Goal: Task Accomplishment & Management: Manage account settings

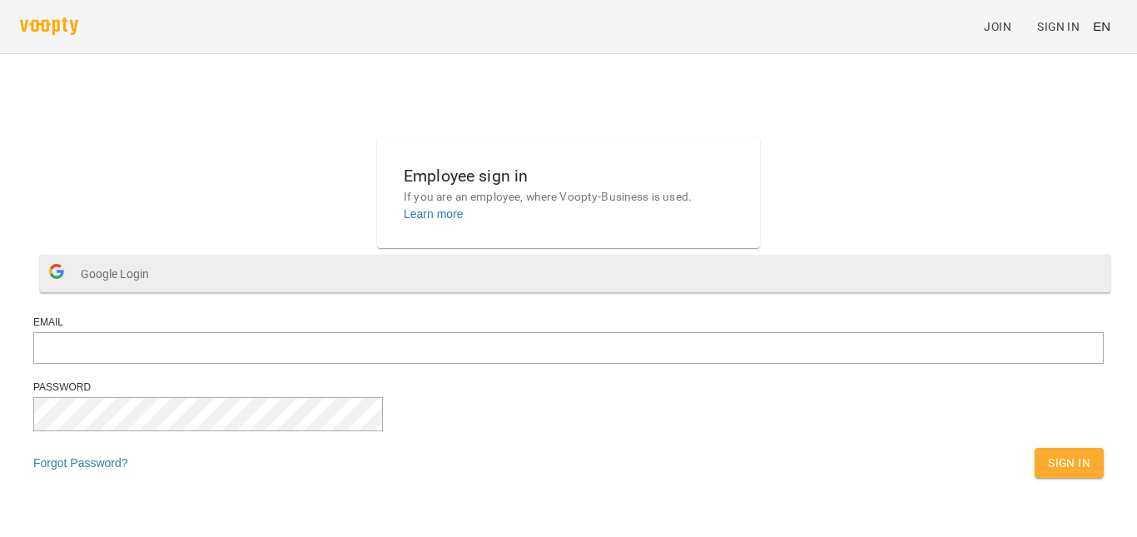
click at [576, 292] on button "Google Login" at bounding box center [575, 273] width 1071 height 37
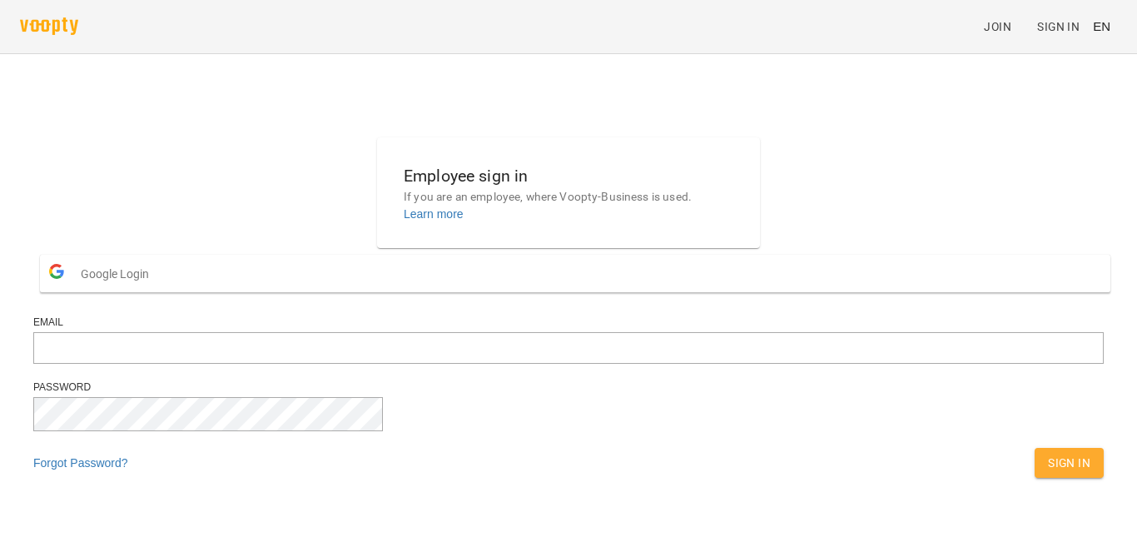
click at [505, 330] on form "Google Login Email Password Forgot Password? Sign In" at bounding box center [568, 367] width 1071 height 238
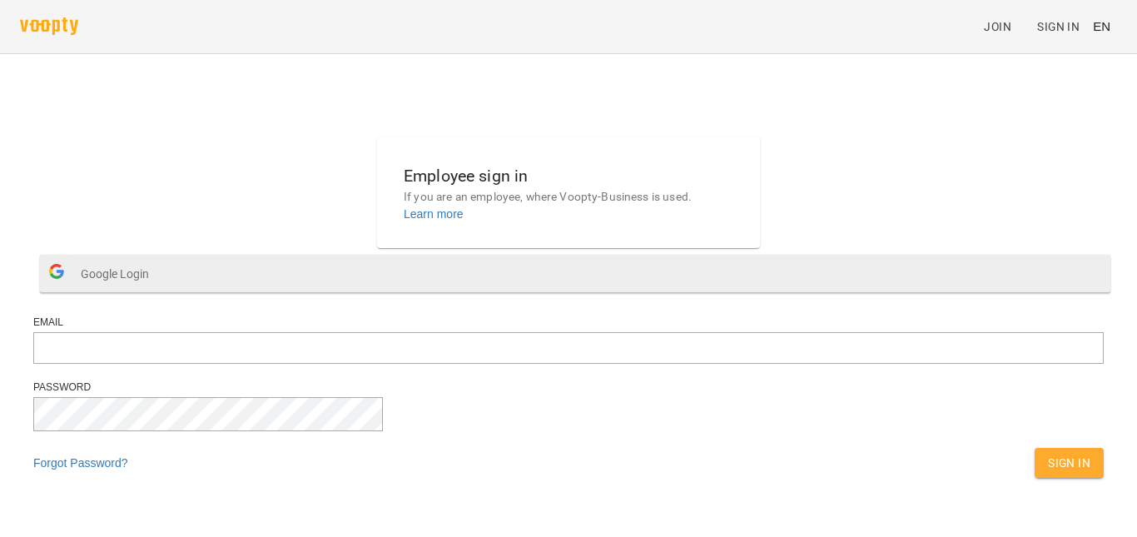
click at [502, 292] on button "Google Login" at bounding box center [575, 273] width 1071 height 37
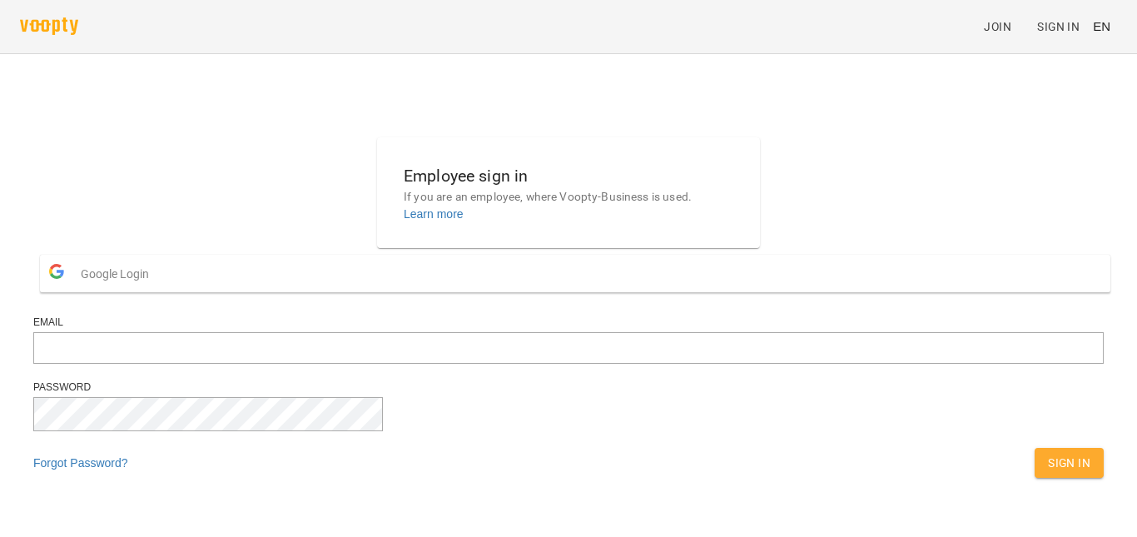
click at [157, 291] on span "Google Login" at bounding box center [119, 273] width 77 height 33
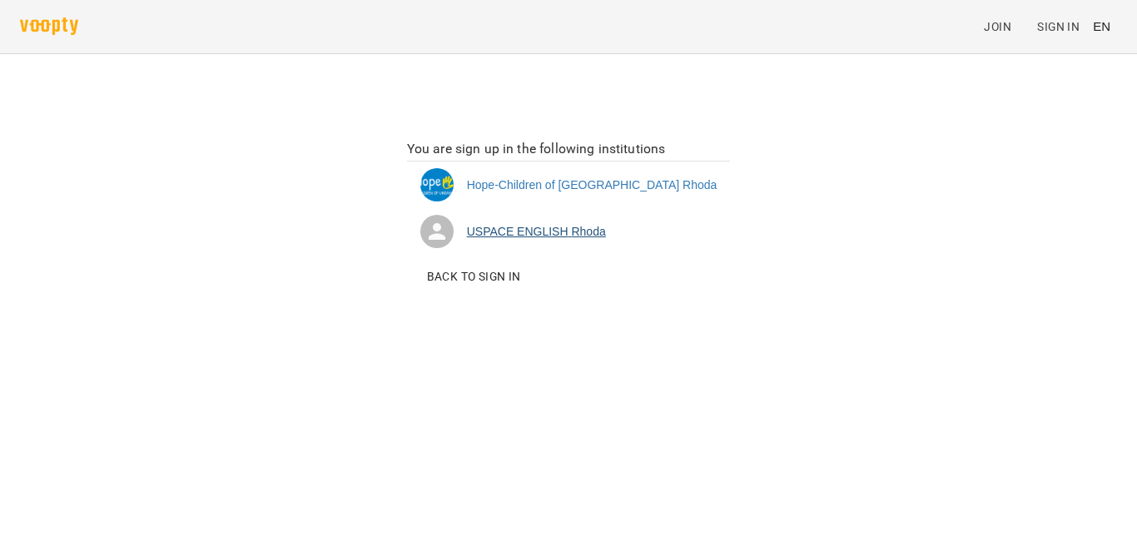
click at [601, 226] on li "USPACE ENGLISH [PERSON_NAME]" at bounding box center [569, 231] width 324 height 47
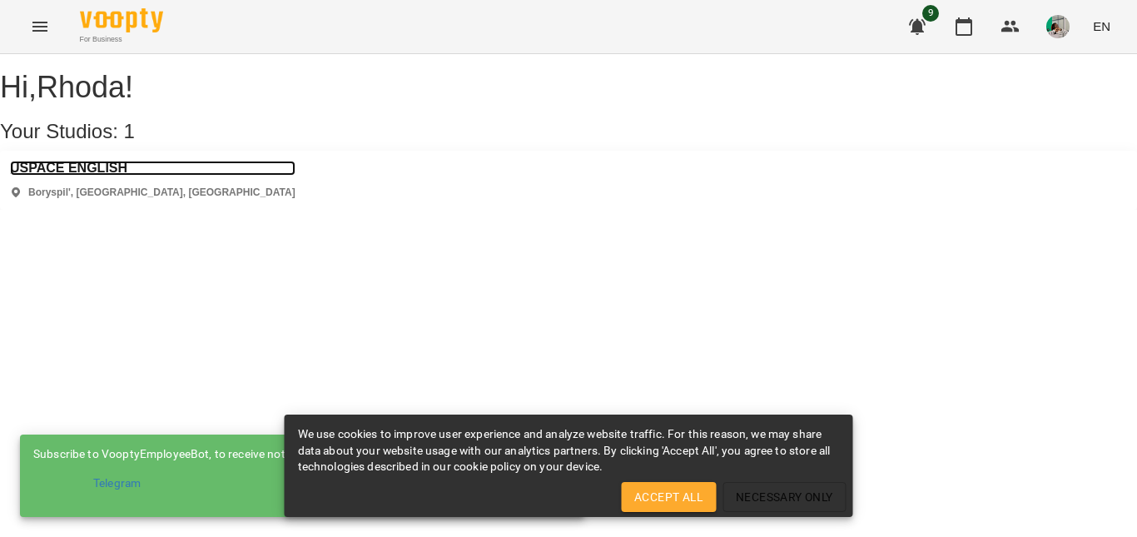
click at [59, 176] on h3 "USPACE ENGLISH" at bounding box center [153, 168] width 286 height 15
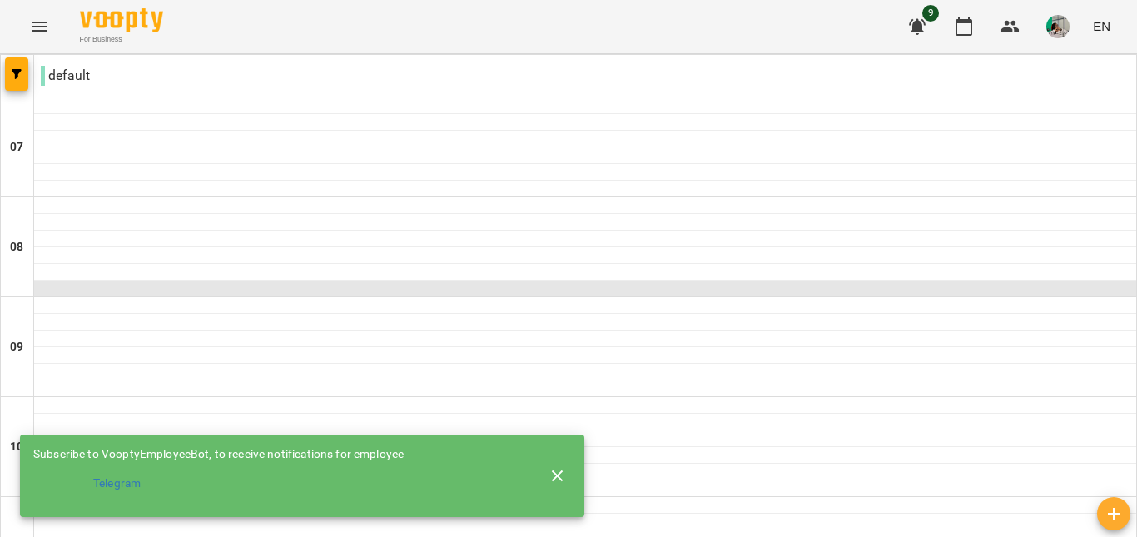
scroll to position [917, 0]
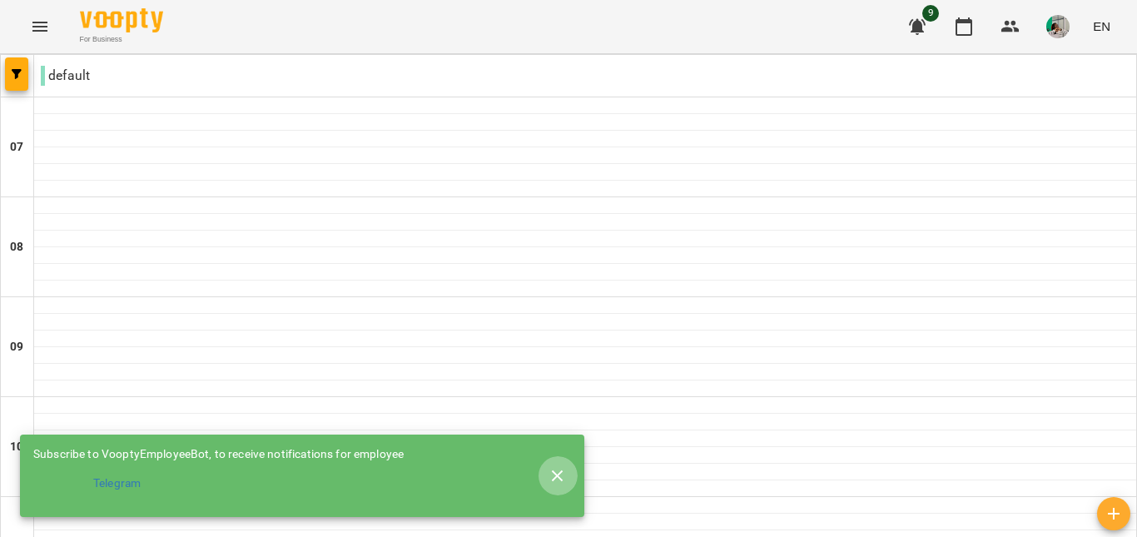
click at [557, 466] on icon "button" at bounding box center [558, 476] width 20 height 20
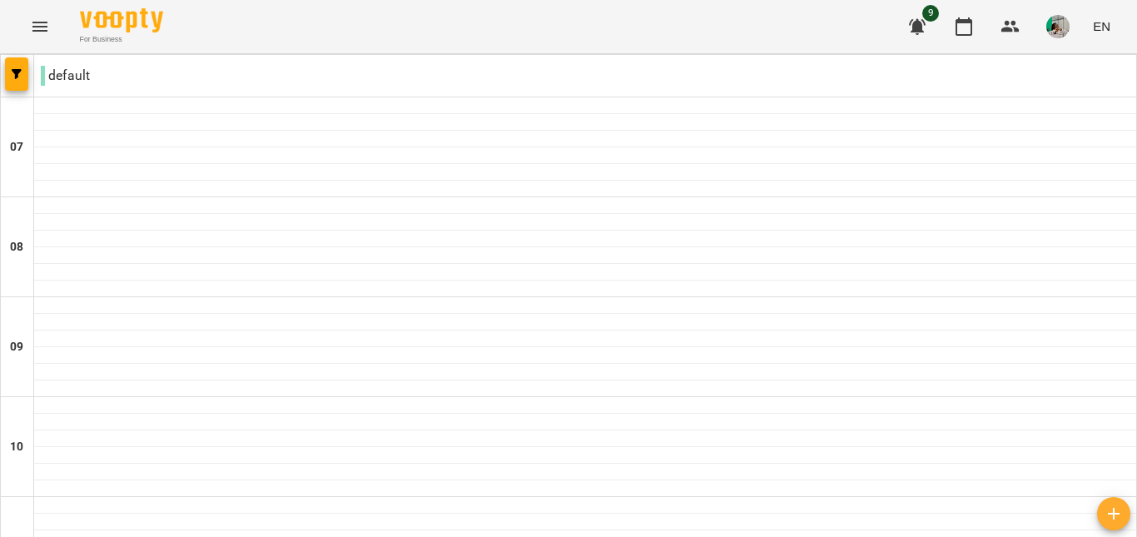
scroll to position [912, 0]
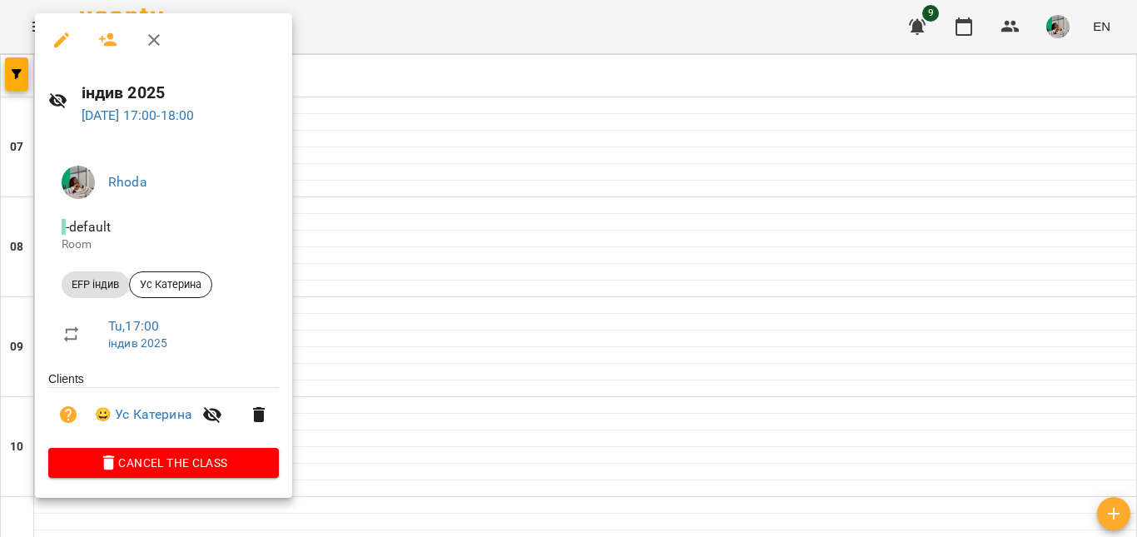
click at [373, 311] on div at bounding box center [568, 268] width 1137 height 537
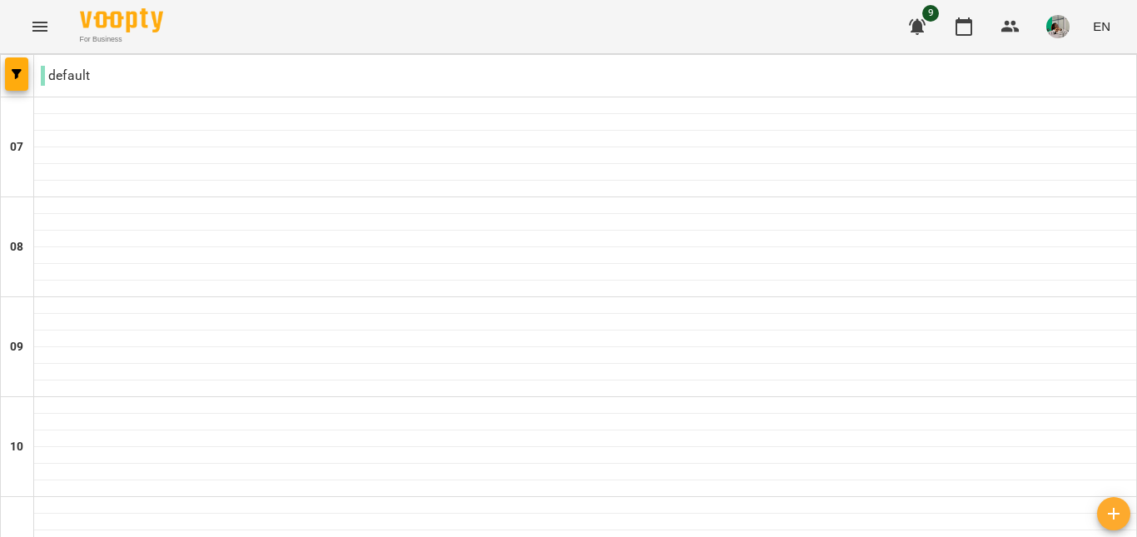
scroll to position [1166, 0]
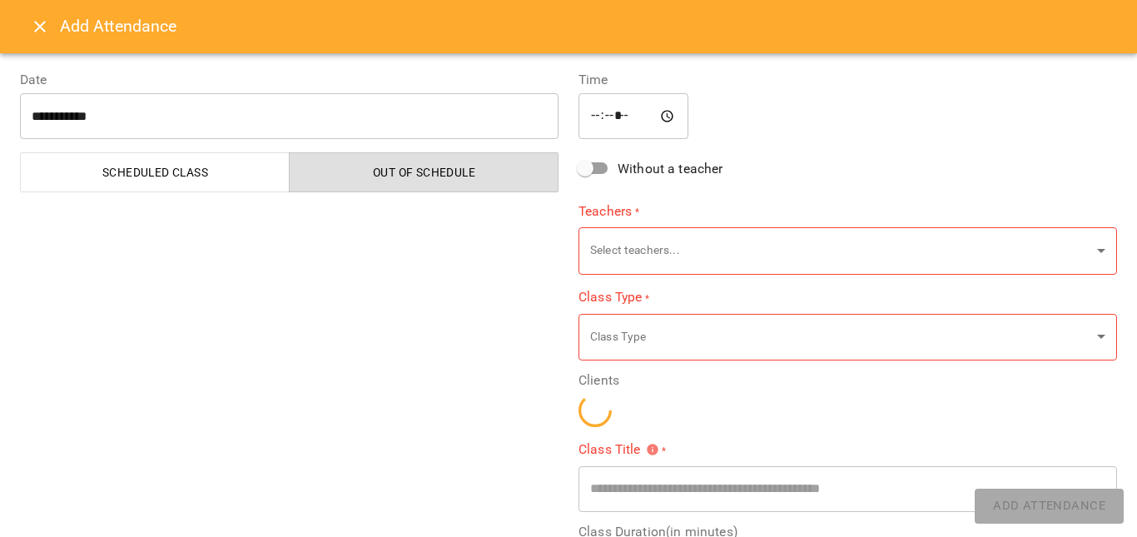
type input "**********"
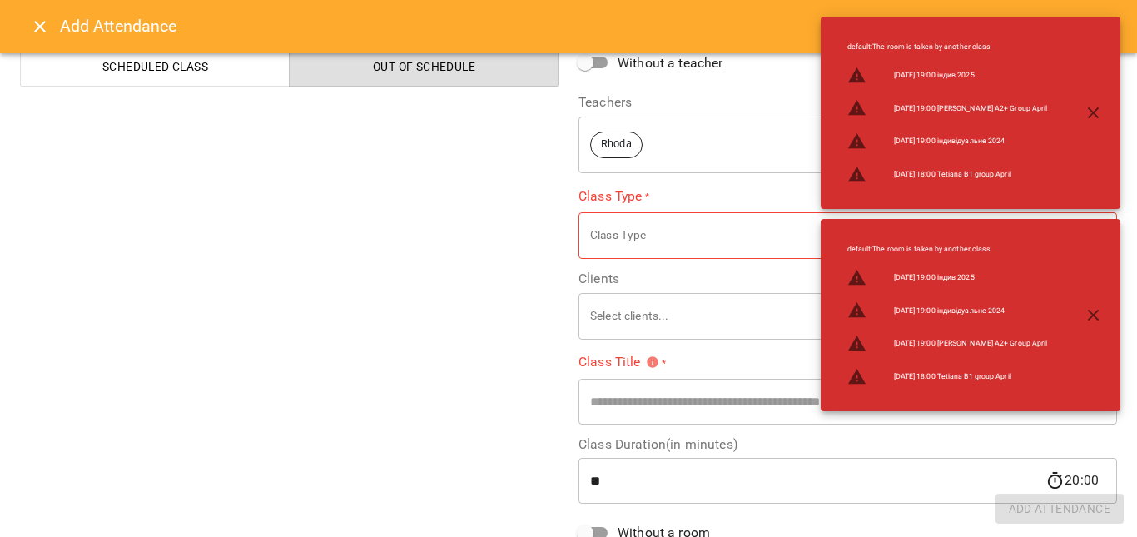
scroll to position [107, 0]
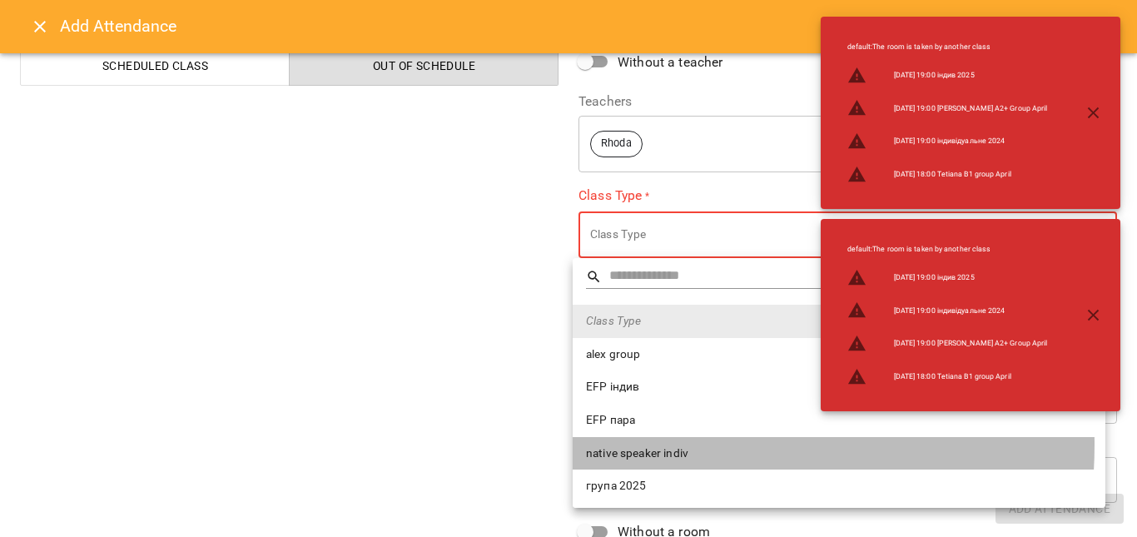
click at [649, 445] on span "native speaker indiv" at bounding box center [839, 453] width 506 height 17
type input "**********"
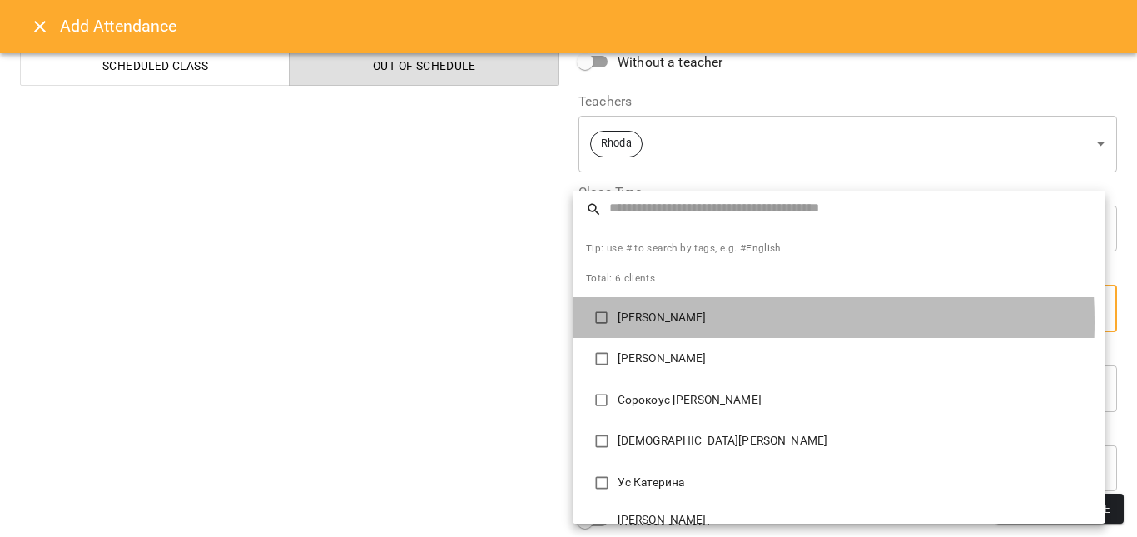
click at [649, 322] on p "Баднауі Марія" at bounding box center [855, 318] width 475 height 17
type input "**********"
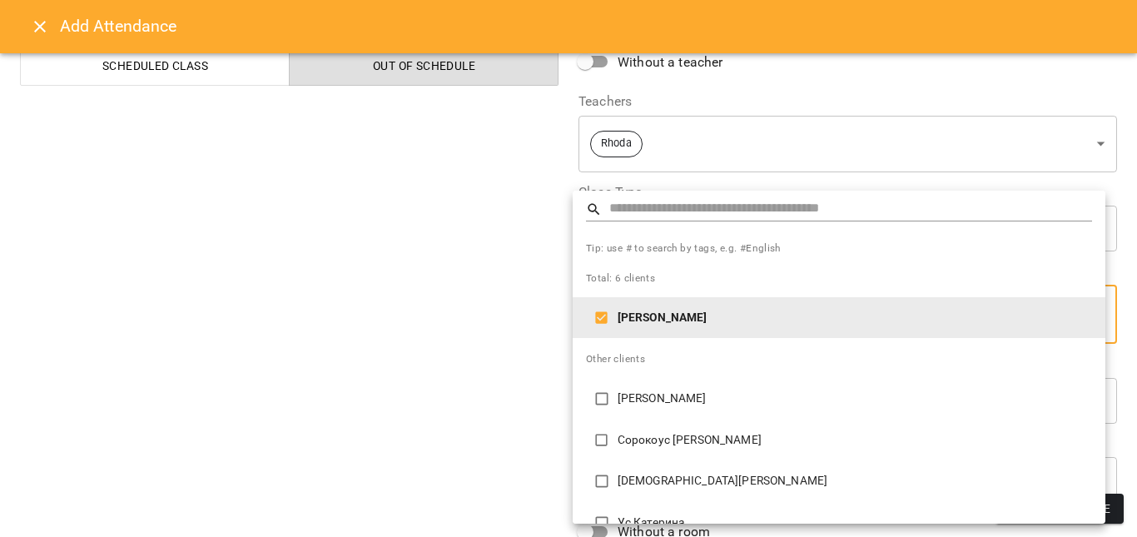
scroll to position [79, 0]
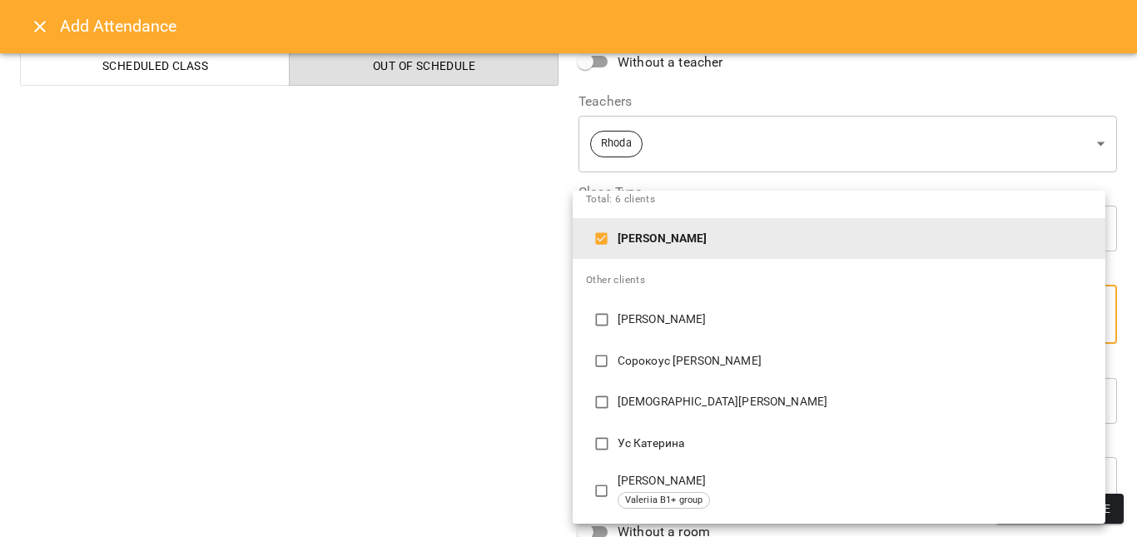
click at [524, 382] on div at bounding box center [568, 268] width 1137 height 537
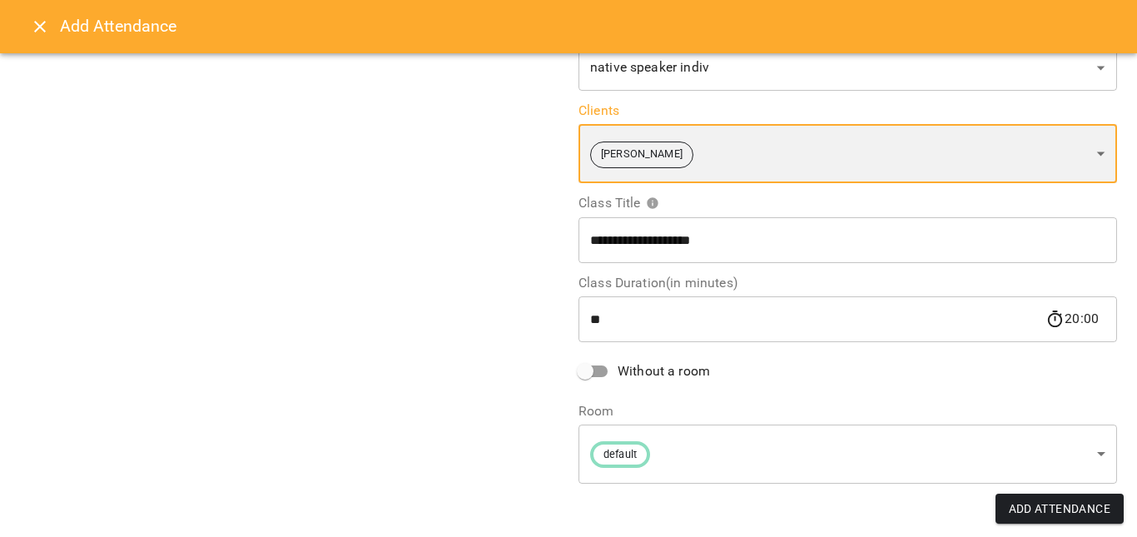
scroll to position [271, 0]
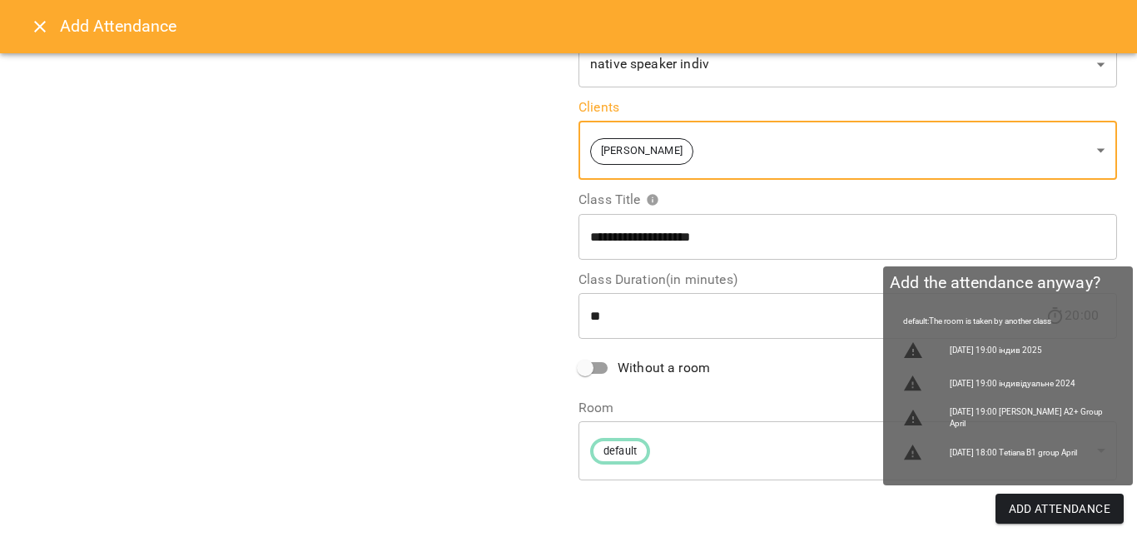
click at [1026, 495] on button "Add Attendance" at bounding box center [1060, 509] width 129 height 30
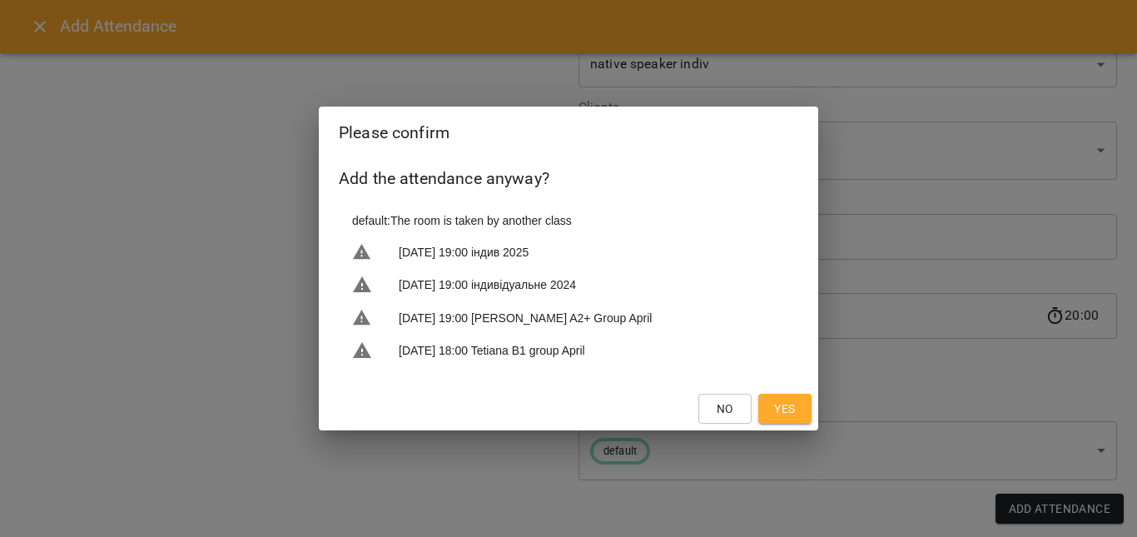
click at [784, 408] on span "Yes" at bounding box center [784, 409] width 21 height 20
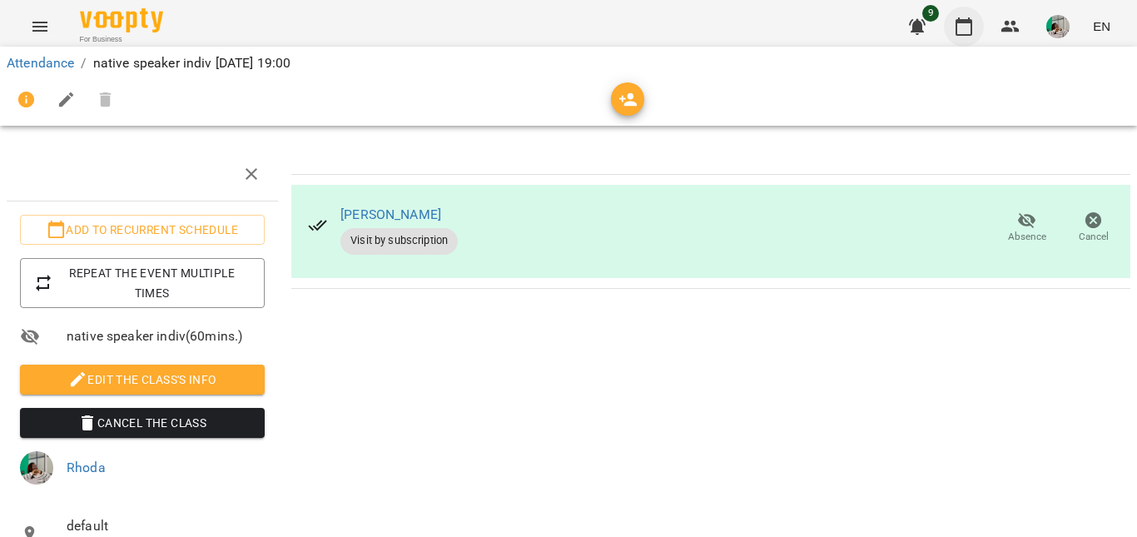
click at [952, 37] on button "button" at bounding box center [964, 27] width 40 height 40
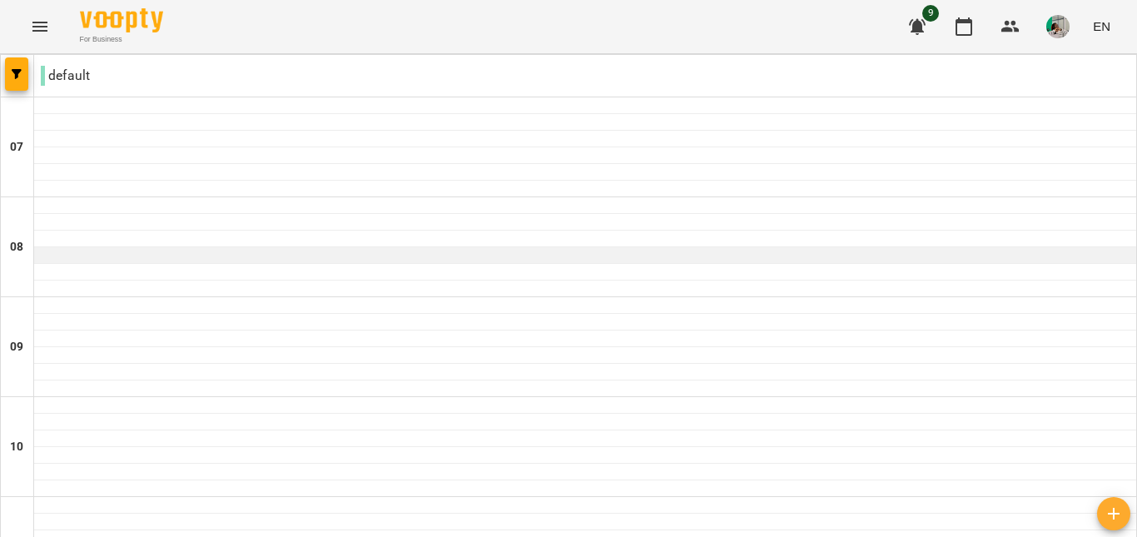
scroll to position [1026, 0]
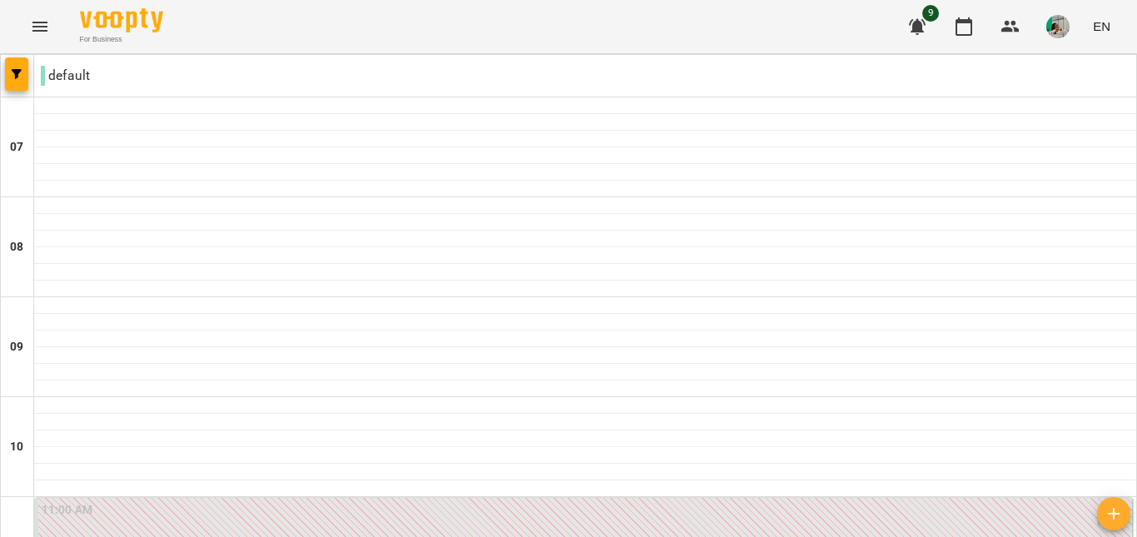
scroll to position [1170, 0]
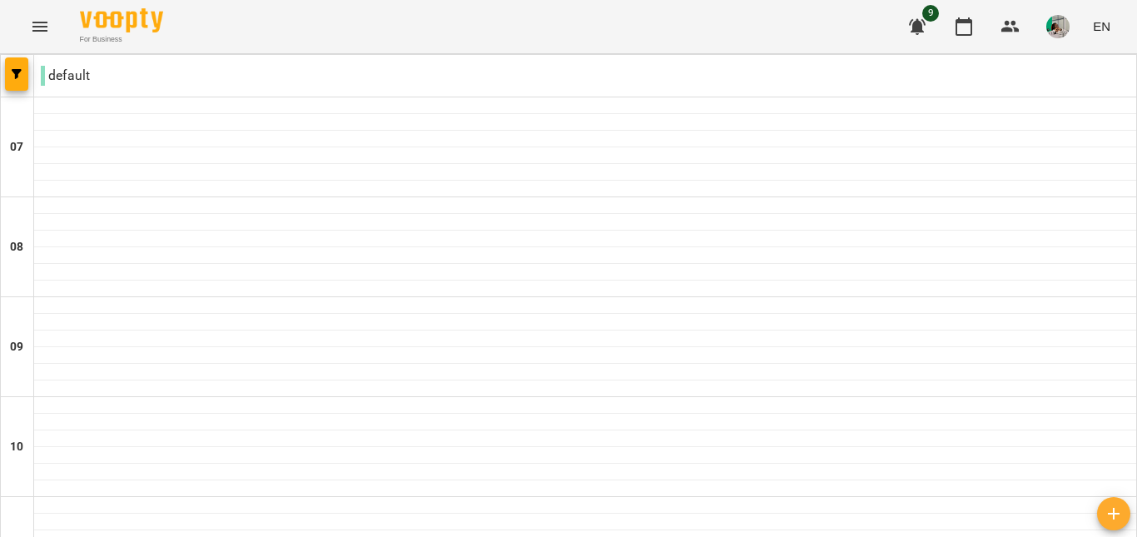
drag, startPoint x: 274, startPoint y: 200, endPoint x: 246, endPoint y: 211, distance: 30.6
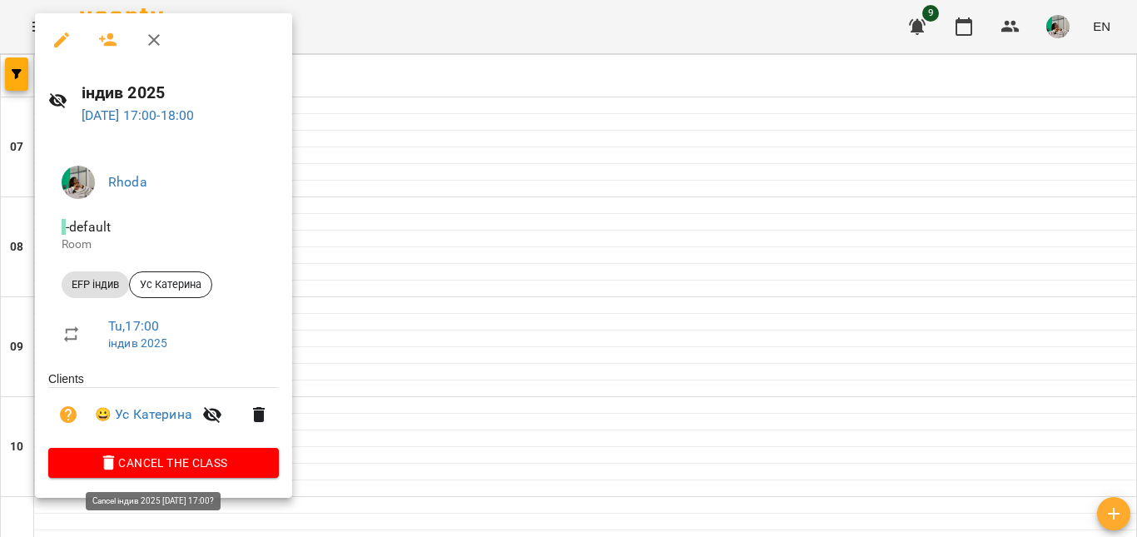
click at [202, 455] on span "Cancel the class" at bounding box center [164, 463] width 204 height 20
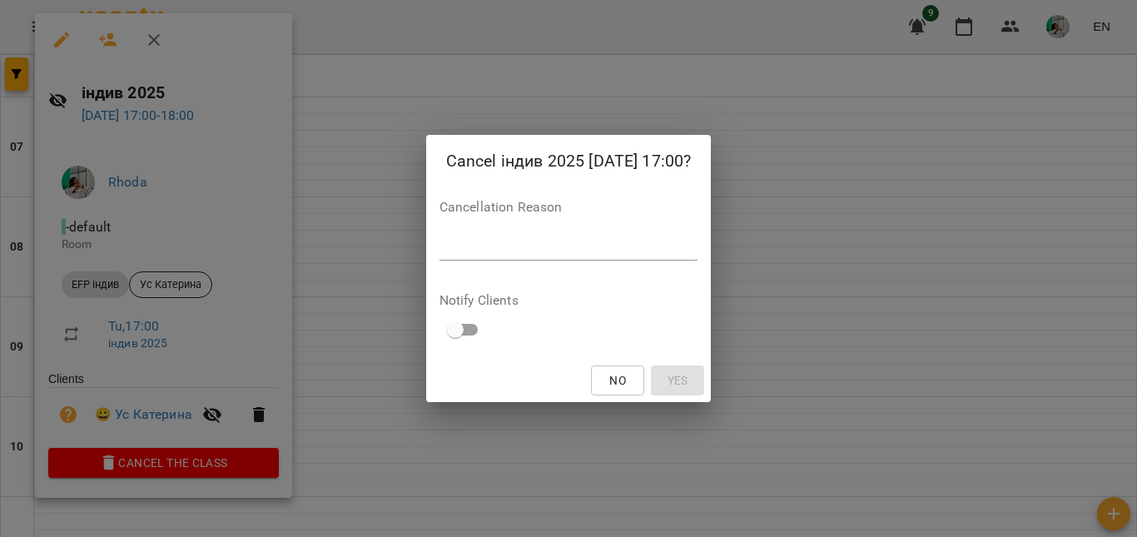
click at [587, 257] on div "*" at bounding box center [569, 247] width 259 height 27
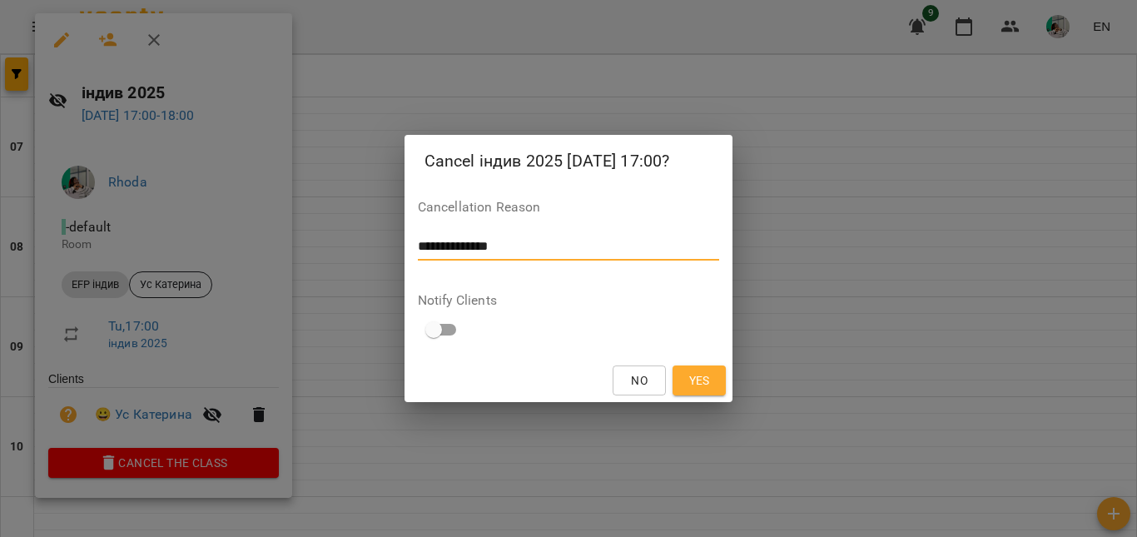
type textarea "**********"
click at [703, 381] on span "Yes" at bounding box center [699, 380] width 21 height 20
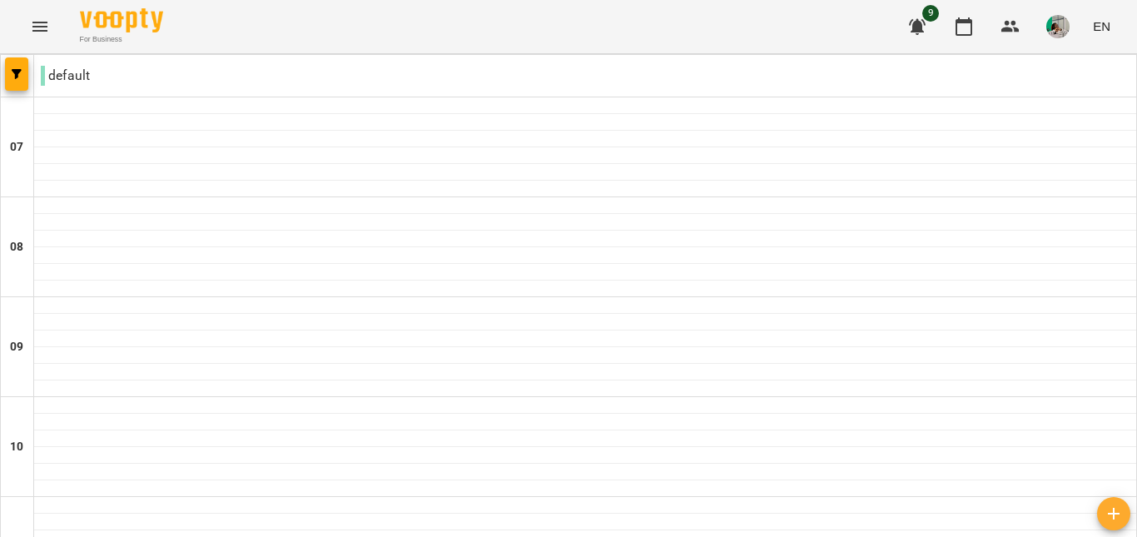
scroll to position [1080, 0]
click at [1049, 27] on img "button" at bounding box center [1057, 26] width 23 height 23
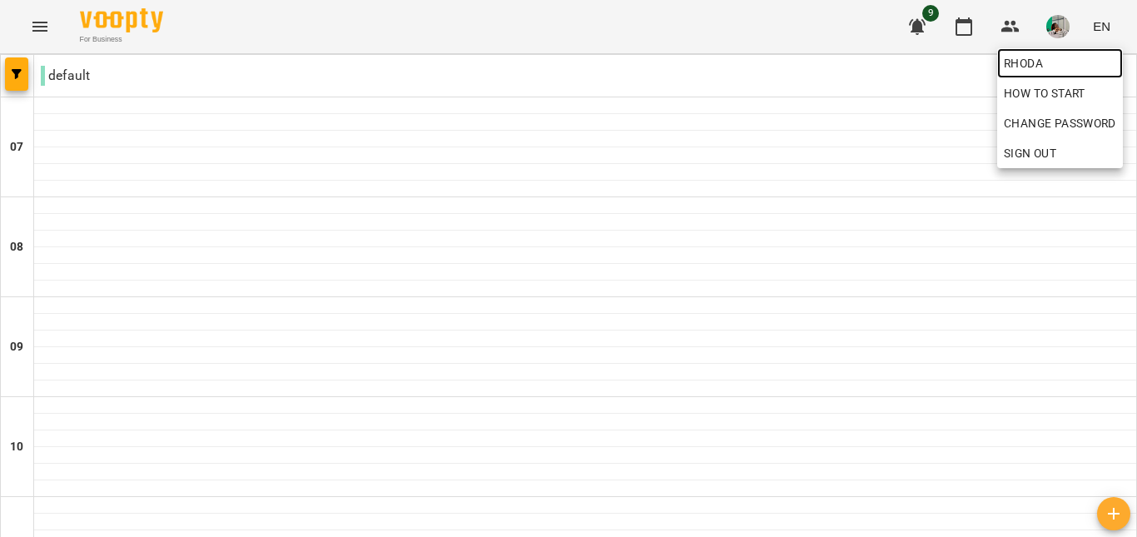
click at [1036, 65] on span "Rhoda" at bounding box center [1060, 63] width 112 height 20
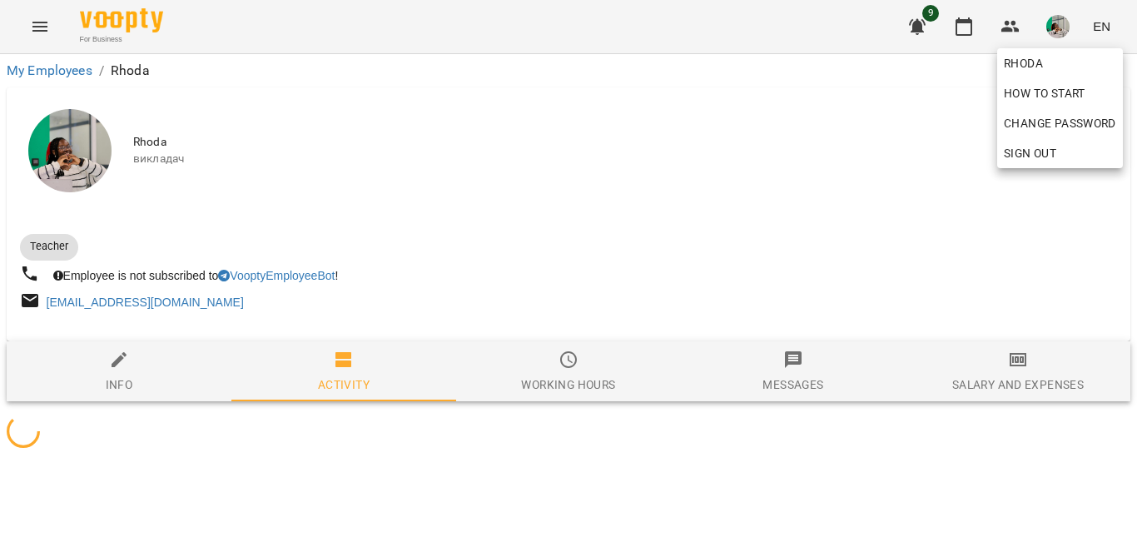
click at [677, 305] on div at bounding box center [568, 268] width 1137 height 537
